Goal: Find specific page/section: Find specific page/section

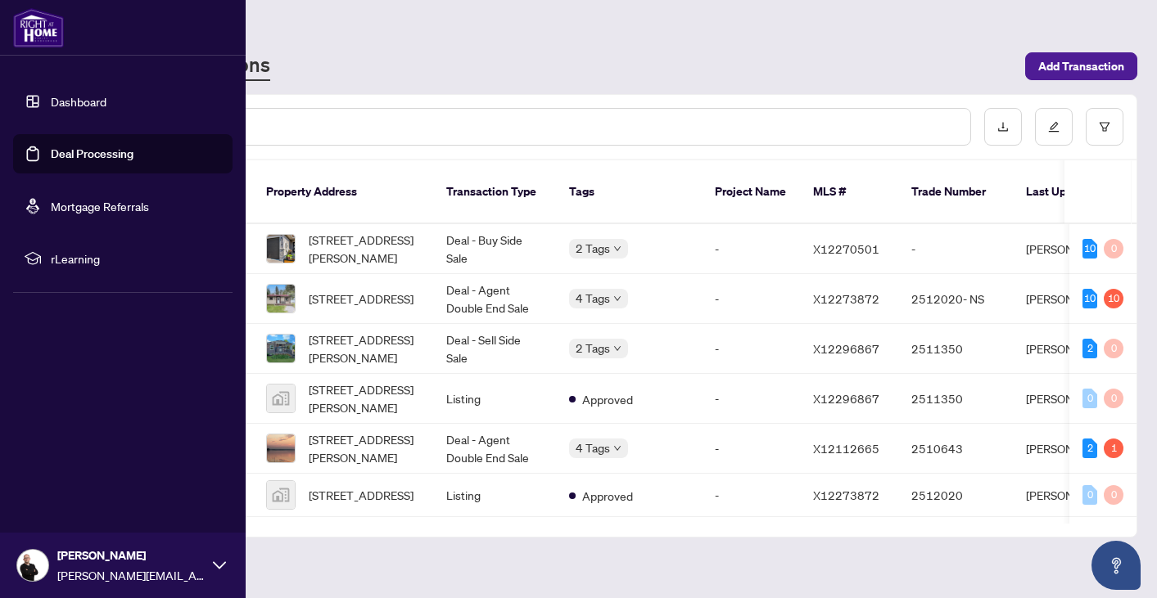
scroll to position [171, 0]
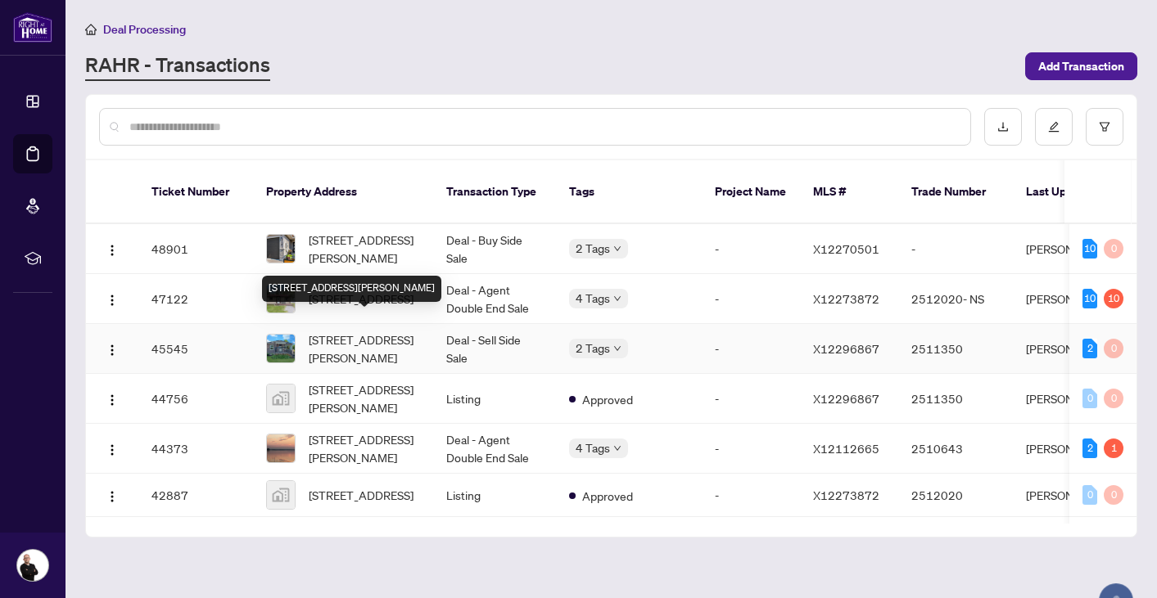
click at [348, 338] on span "[STREET_ADDRESS][PERSON_NAME]" at bounding box center [364, 349] width 111 height 36
